Goal: Information Seeking & Learning: Learn about a topic

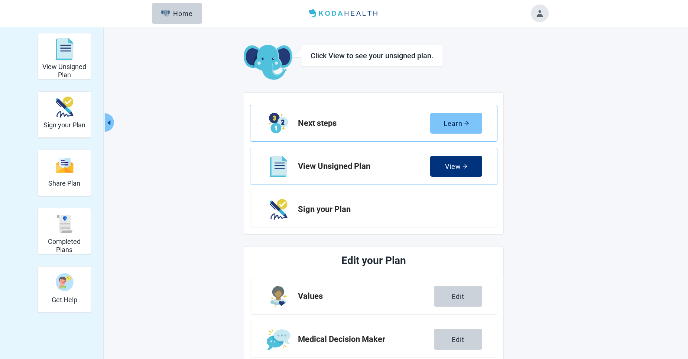
click at [462, 121] on div "Learn" at bounding box center [456, 123] width 26 height 7
